Goal: Obtain resource: Obtain resource

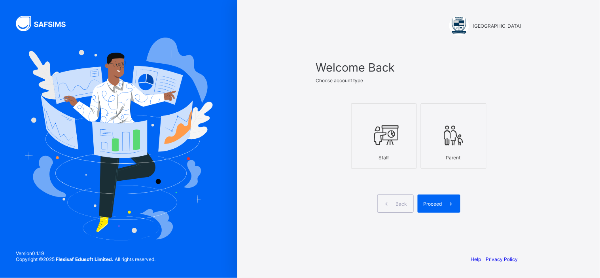
click at [385, 116] on div at bounding box center [384, 114] width 57 height 12
click at [433, 201] on span "Proceed" at bounding box center [433, 204] width 19 height 6
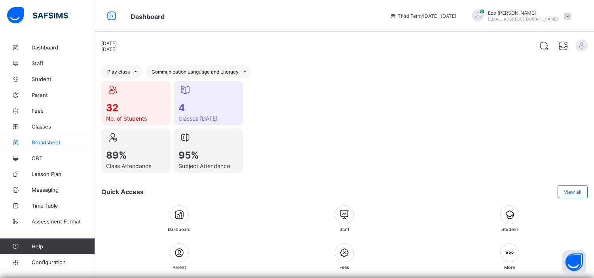
click at [45, 140] on span "Broadsheet" at bounding box center [63, 142] width 63 height 6
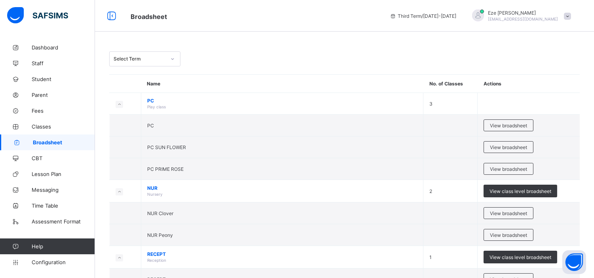
click at [45, 138] on link "Broadsheet" at bounding box center [47, 143] width 95 height 16
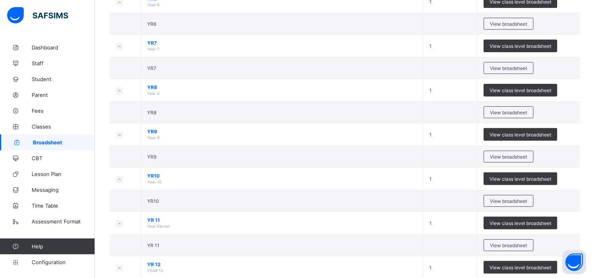
scroll to position [586, 0]
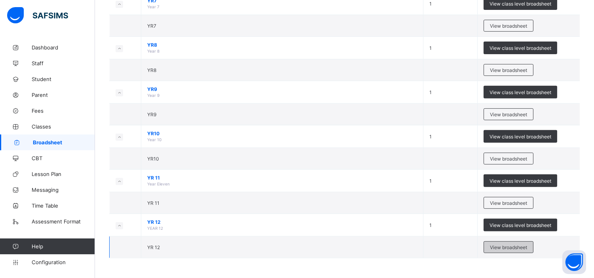
click at [504, 247] on span "View broadsheet" at bounding box center [508, 247] width 37 height 6
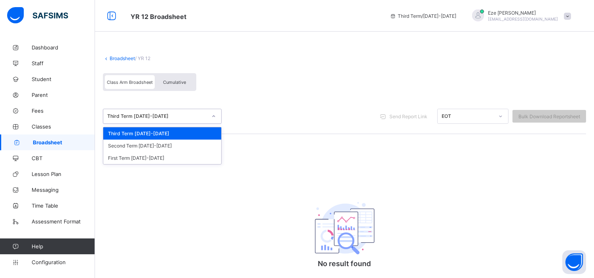
click at [212, 117] on icon at bounding box center [213, 116] width 5 height 8
click at [160, 159] on div "First Term [DATE]-[DATE]" at bounding box center [162, 158] width 118 height 12
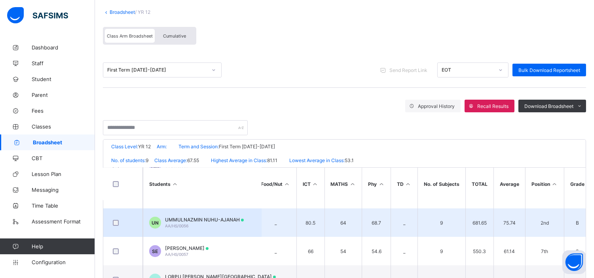
scroll to position [49, 297]
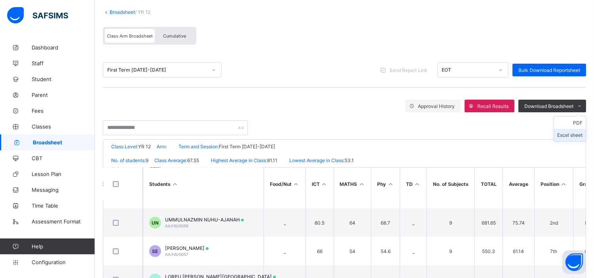
click at [575, 133] on li "Excel sheet" at bounding box center [570, 135] width 32 height 12
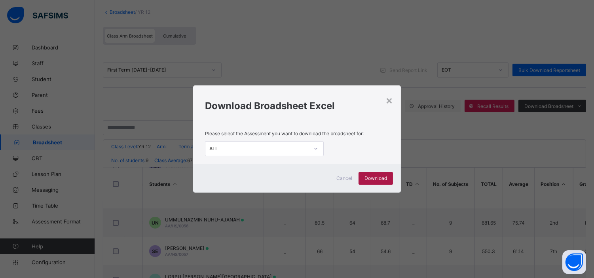
click at [377, 176] on span "Download" at bounding box center [375, 178] width 23 height 6
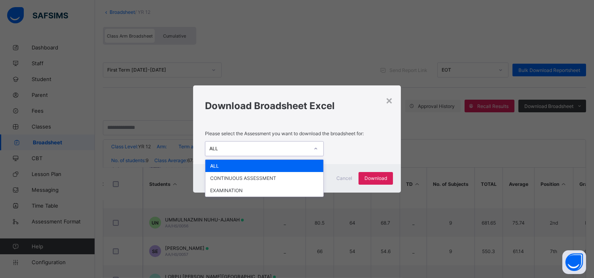
click at [315, 150] on icon at bounding box center [315, 149] width 5 height 8
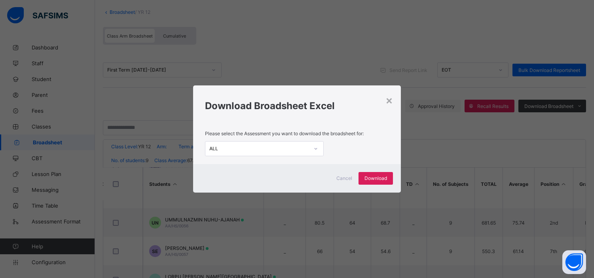
click at [349, 147] on div "ALL" at bounding box center [297, 148] width 184 height 15
click at [373, 173] on div "Download" at bounding box center [375, 178] width 34 height 13
click at [388, 102] on div "×" at bounding box center [389, 99] width 8 height 13
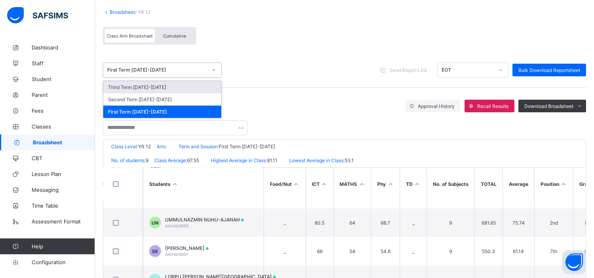
click at [208, 71] on div at bounding box center [213, 70] width 13 height 13
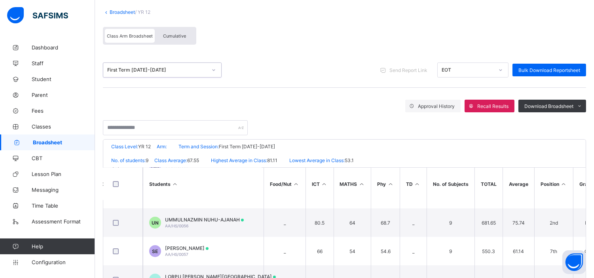
click at [208, 71] on div at bounding box center [213, 70] width 13 height 13
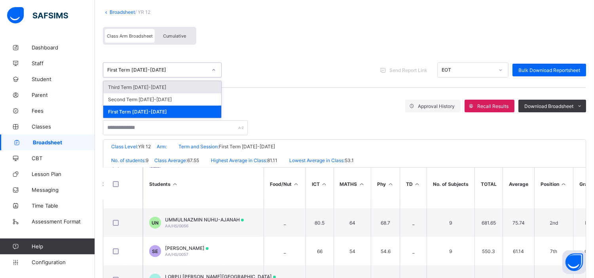
click at [208, 71] on div at bounding box center [213, 70] width 13 height 13
click at [182, 82] on div "Third Term [DATE]-[DATE]" at bounding box center [162, 87] width 118 height 12
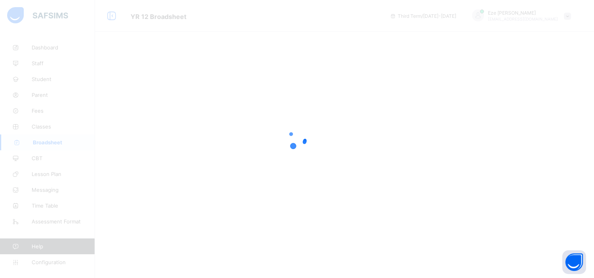
scroll to position [0, 0]
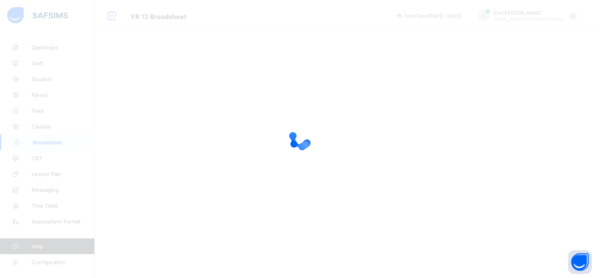
click at [173, 88] on div at bounding box center [300, 139] width 600 height 278
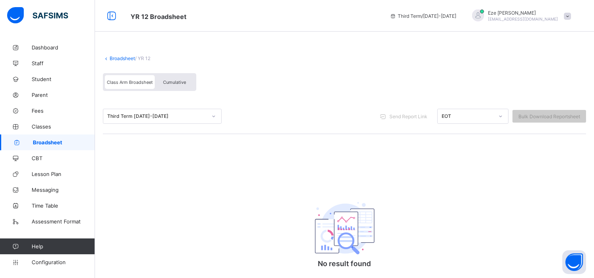
click at [215, 116] on icon at bounding box center [213, 116] width 5 height 8
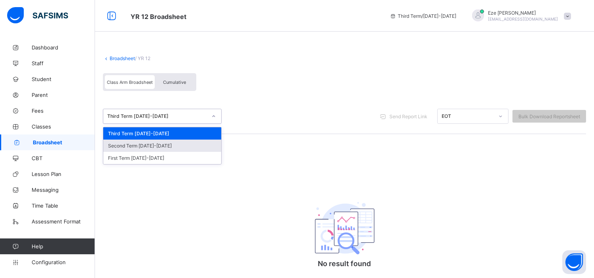
click at [159, 145] on div "Second Term [DATE]-[DATE]" at bounding box center [162, 146] width 118 height 12
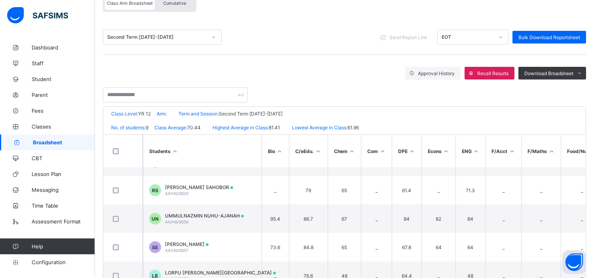
scroll to position [19, 0]
click at [574, 102] on li "Excel sheet" at bounding box center [570, 102] width 32 height 12
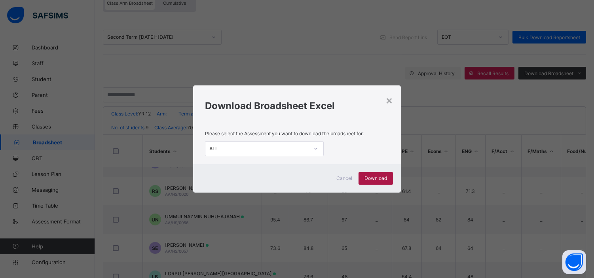
click at [373, 177] on span "Download" at bounding box center [375, 178] width 23 height 6
click at [391, 99] on div "×" at bounding box center [389, 99] width 8 height 13
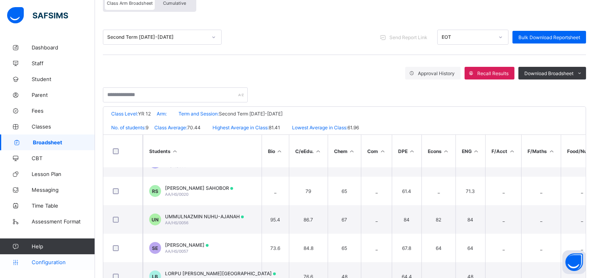
click at [52, 261] on span "Configuration" at bounding box center [63, 262] width 63 height 6
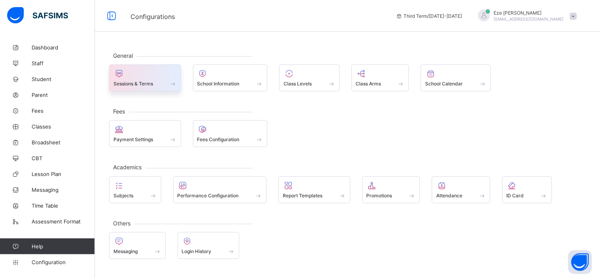
click at [167, 82] on div "Sessions & Terms" at bounding box center [145, 83] width 63 height 7
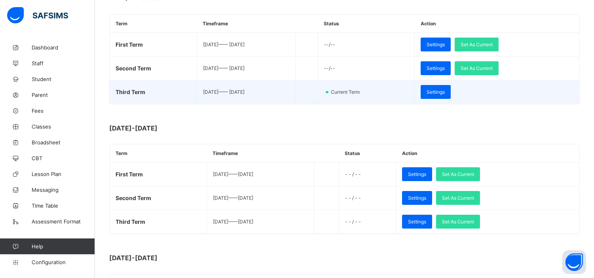
scroll to position [128, 0]
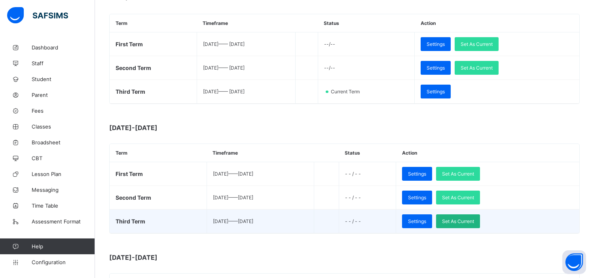
click at [471, 220] on span "Set As Current" at bounding box center [458, 221] width 32 height 6
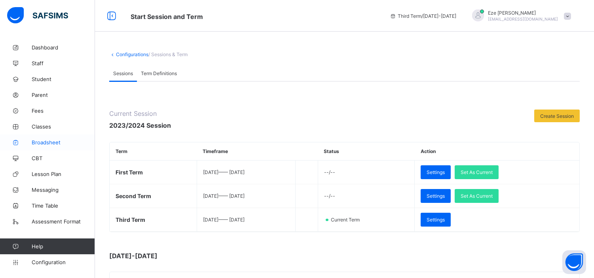
click at [44, 142] on span "Broadsheet" at bounding box center [63, 142] width 63 height 6
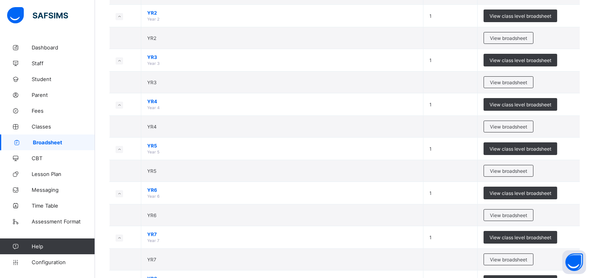
scroll to position [498, 0]
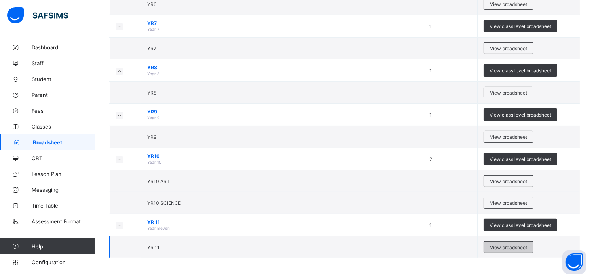
click at [506, 247] on span "View broadsheet" at bounding box center [508, 247] width 37 height 6
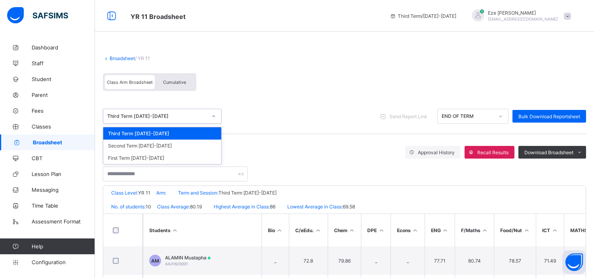
click at [212, 116] on icon at bounding box center [213, 116] width 5 height 8
click at [164, 157] on div "First Term [DATE]-[DATE]" at bounding box center [162, 158] width 118 height 12
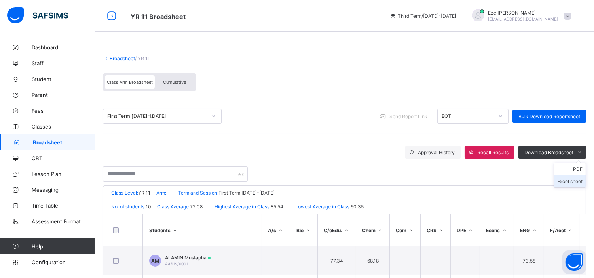
click at [573, 179] on li "Excel sheet" at bounding box center [570, 181] width 32 height 12
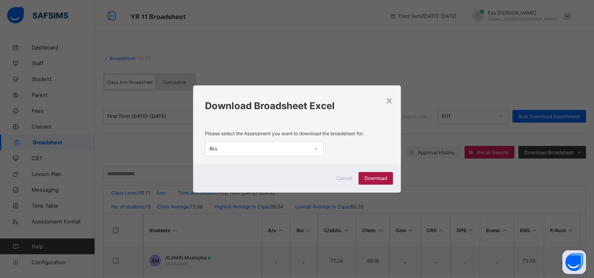
click at [379, 178] on span "Download" at bounding box center [375, 178] width 23 height 6
click at [375, 175] on span "Download" at bounding box center [375, 178] width 23 height 6
click at [390, 98] on div "×" at bounding box center [389, 99] width 8 height 13
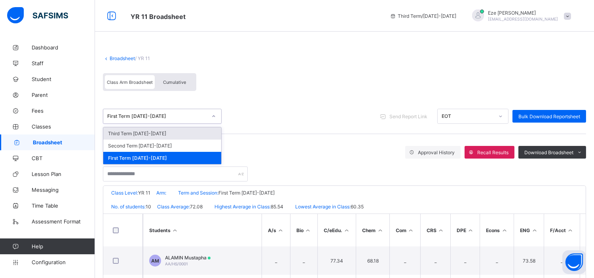
click at [214, 117] on icon at bounding box center [213, 116] width 5 height 8
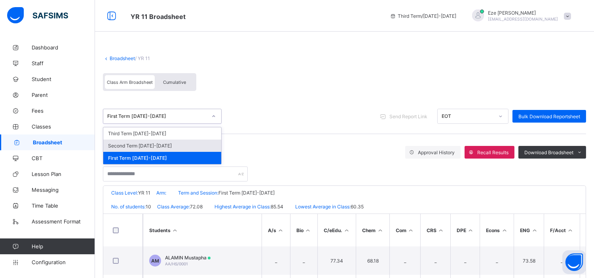
click at [161, 141] on div "Second Term [DATE]-[DATE]" at bounding box center [162, 146] width 118 height 12
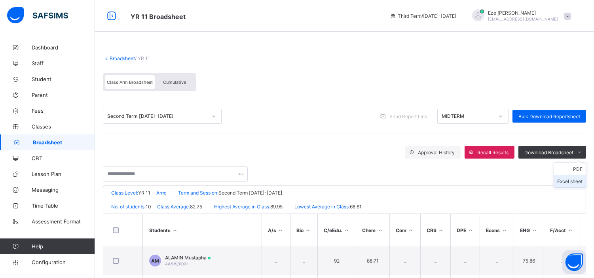
click at [574, 178] on li "Excel sheet" at bounding box center [570, 181] width 32 height 12
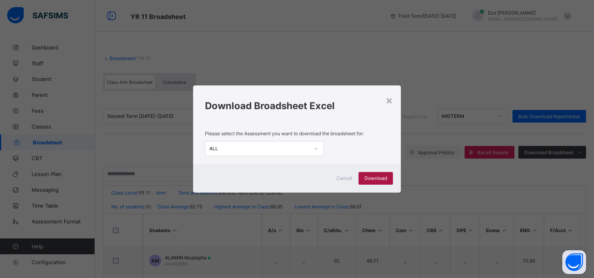
click at [380, 174] on div "Download" at bounding box center [375, 178] width 34 height 13
click at [346, 179] on span "Cancel" at bounding box center [344, 178] width 16 height 6
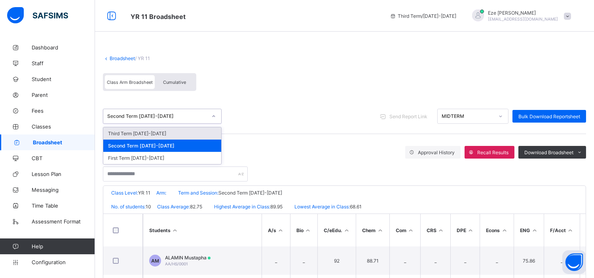
click at [196, 116] on div "Second Term [DATE]-[DATE]" at bounding box center [157, 117] width 100 height 6
click at [151, 133] on div "Third Term [DATE]-[DATE]" at bounding box center [162, 133] width 118 height 12
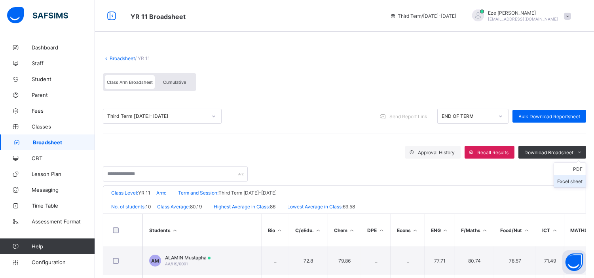
click at [573, 179] on li "Excel sheet" at bounding box center [570, 181] width 32 height 12
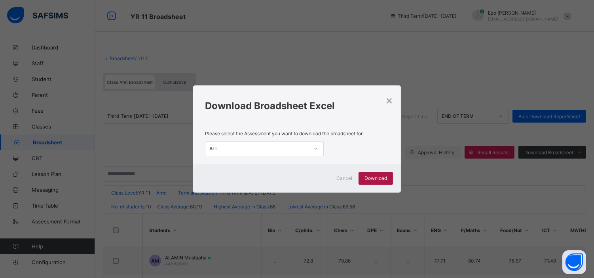
click at [375, 176] on span "Download" at bounding box center [375, 178] width 23 height 6
click at [333, 100] on h1 "Download Broadsheet Excel" at bounding box center [297, 105] width 184 height 11
click at [391, 100] on div "×" at bounding box center [389, 99] width 8 height 13
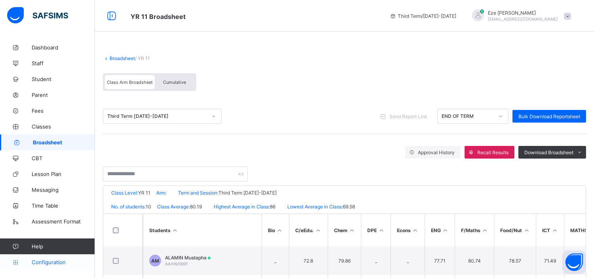
click at [41, 262] on span "Configuration" at bounding box center [63, 262] width 63 height 6
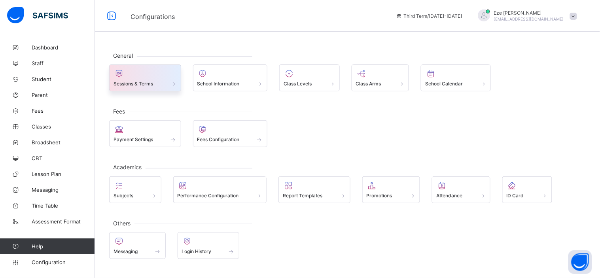
click at [155, 80] on span at bounding box center [145, 79] width 63 height 2
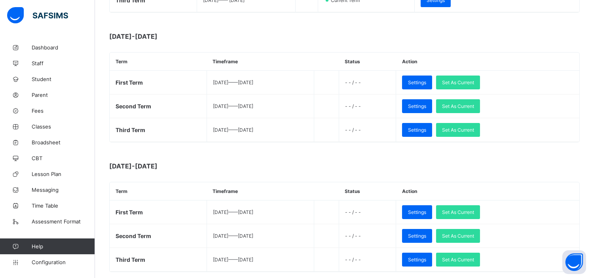
scroll to position [244, 0]
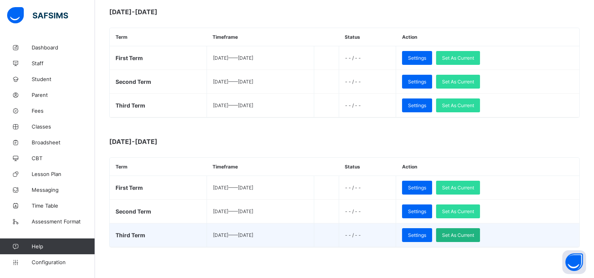
click at [474, 233] on span "Set As Current" at bounding box center [458, 235] width 32 height 6
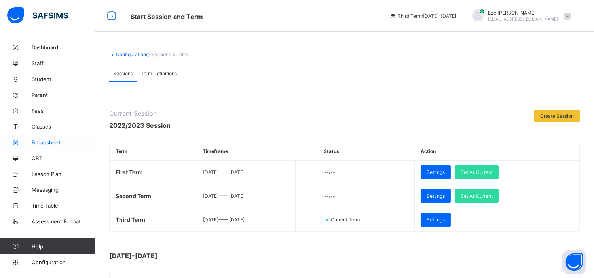
click at [54, 140] on span "Broadsheet" at bounding box center [63, 142] width 63 height 6
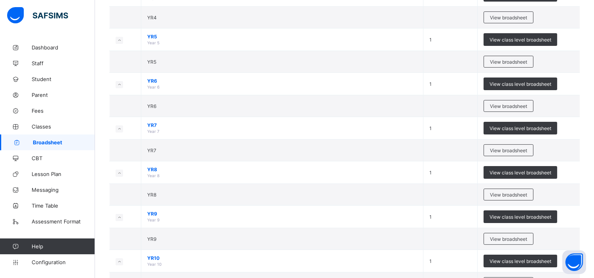
scroll to position [410, 0]
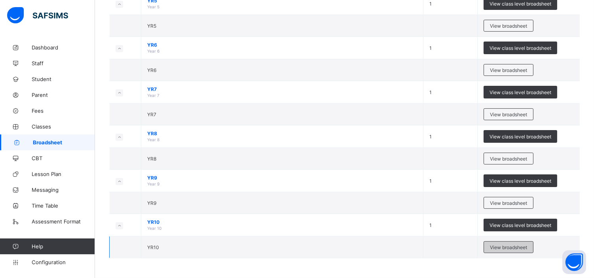
click at [507, 246] on span "View broadsheet" at bounding box center [508, 247] width 37 height 6
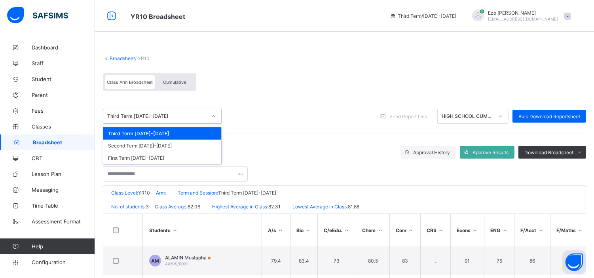
click at [197, 116] on div "Third Term [DATE]-[DATE]" at bounding box center [157, 117] width 100 height 6
click at [140, 153] on div "First Term [DATE]-[DATE]" at bounding box center [162, 158] width 118 height 12
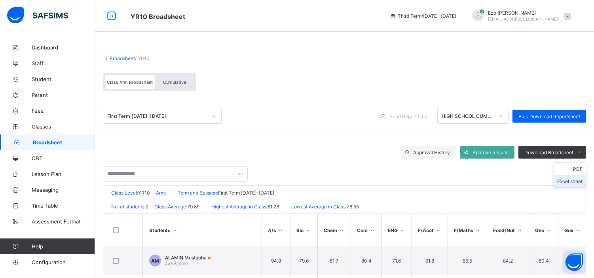
click at [570, 180] on li "Excel sheet" at bounding box center [570, 181] width 32 height 12
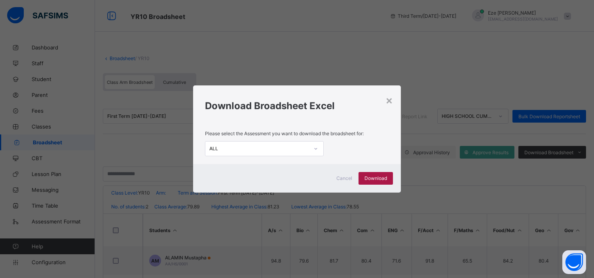
click at [371, 174] on div "Download" at bounding box center [375, 178] width 34 height 13
click at [358, 207] on div "× Download Broadsheet Excel Please select the Assessment you want to download t…" at bounding box center [297, 139] width 594 height 278
click at [393, 100] on div "×" at bounding box center [389, 99] width 8 height 13
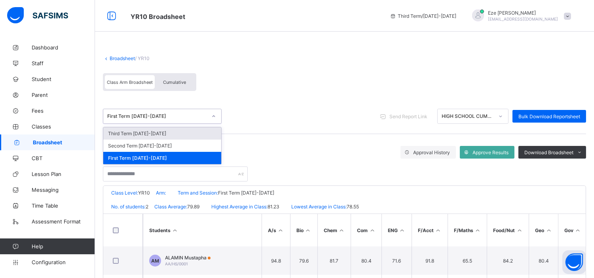
click at [215, 117] on icon at bounding box center [213, 116] width 5 height 8
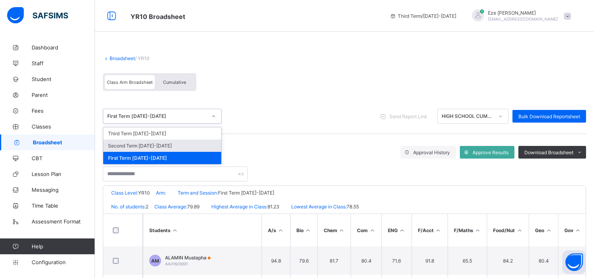
click at [161, 146] on div "Second Term [DATE]-[DATE]" at bounding box center [162, 146] width 118 height 12
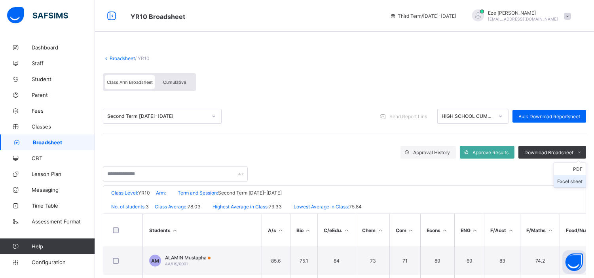
click at [574, 180] on li "Excel sheet" at bounding box center [570, 181] width 32 height 12
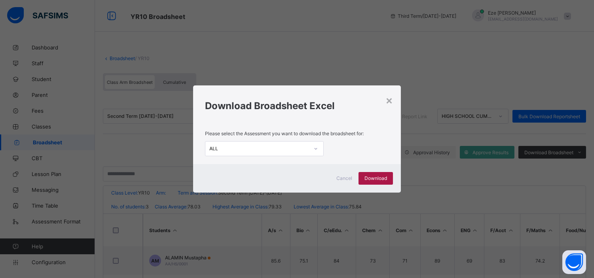
click at [380, 175] on span "Download" at bounding box center [375, 178] width 23 height 6
click at [279, 214] on div "× Download Broadsheet Excel Please select the Assessment you want to download t…" at bounding box center [297, 139] width 594 height 278
click at [386, 101] on div "×" at bounding box center [389, 99] width 8 height 13
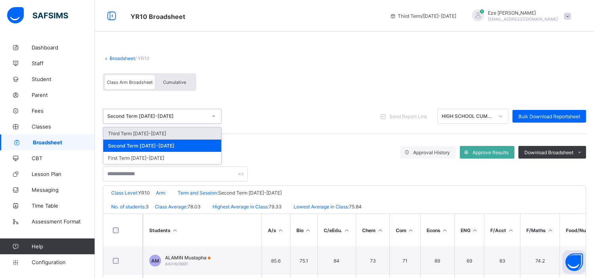
click at [195, 112] on div "Second Term [DATE]-[DATE]" at bounding box center [154, 116] width 103 height 11
click at [141, 129] on div "Third Term [DATE]-[DATE]" at bounding box center [162, 133] width 118 height 12
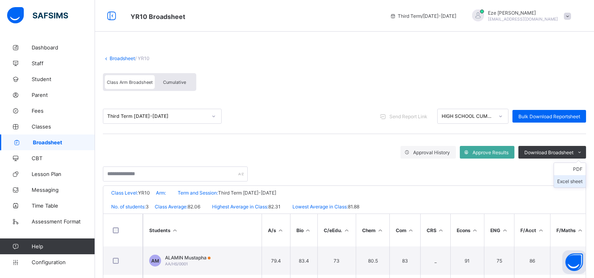
click at [574, 182] on li "Excel sheet" at bounding box center [570, 181] width 32 height 12
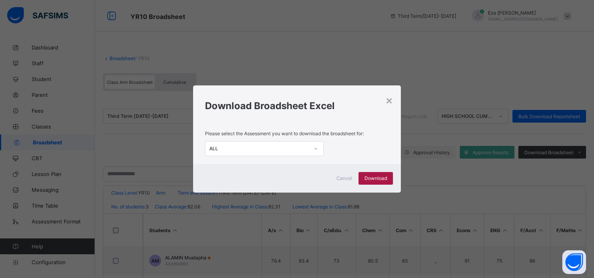
click at [377, 176] on span "Download" at bounding box center [375, 178] width 23 height 6
click at [351, 97] on div "Download Broadsheet Excel" at bounding box center [297, 103] width 208 height 36
click at [390, 100] on div "×" at bounding box center [389, 99] width 8 height 13
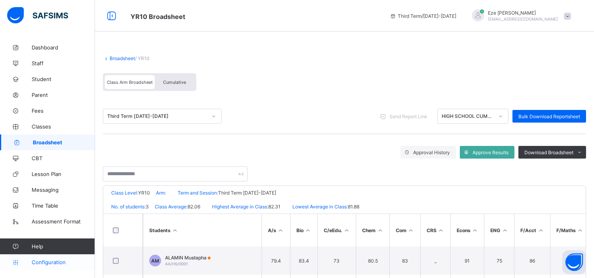
click at [48, 261] on span "Configuration" at bounding box center [63, 262] width 63 height 6
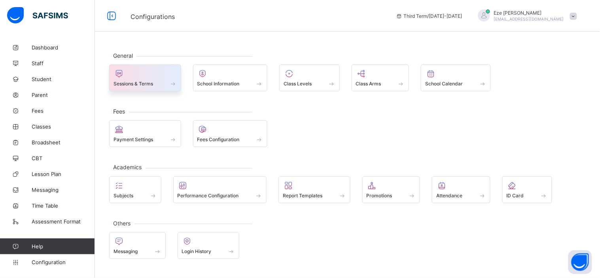
click at [131, 73] on div at bounding box center [145, 73] width 63 height 9
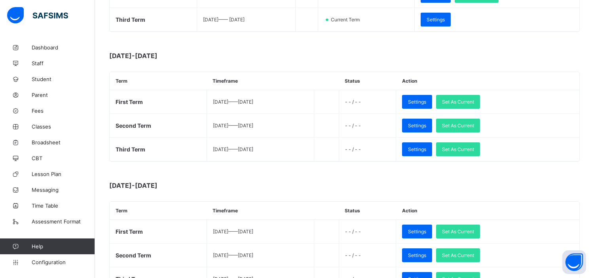
scroll to position [244, 0]
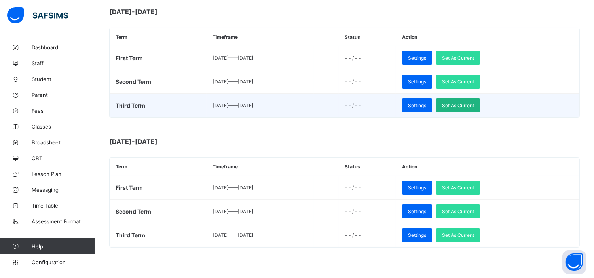
click at [476, 101] on div "Set As Current" at bounding box center [458, 106] width 44 height 14
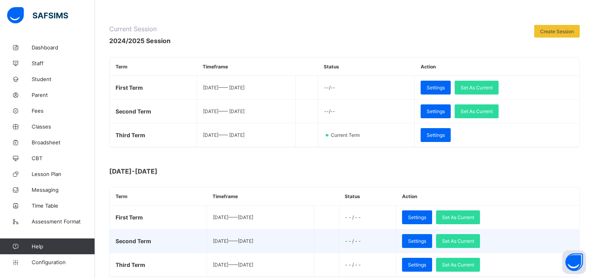
scroll to position [85, 0]
